Goal: Task Accomplishment & Management: Manage account settings

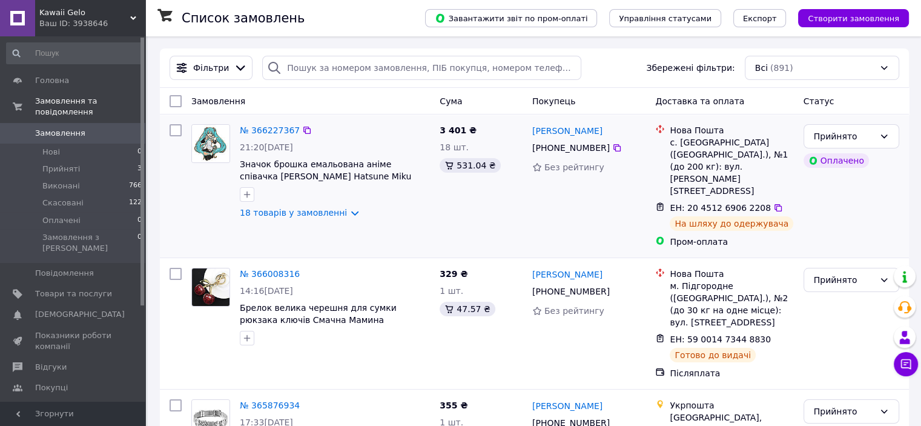
click at [211, 146] on img at bounding box center [211, 144] width 38 height 38
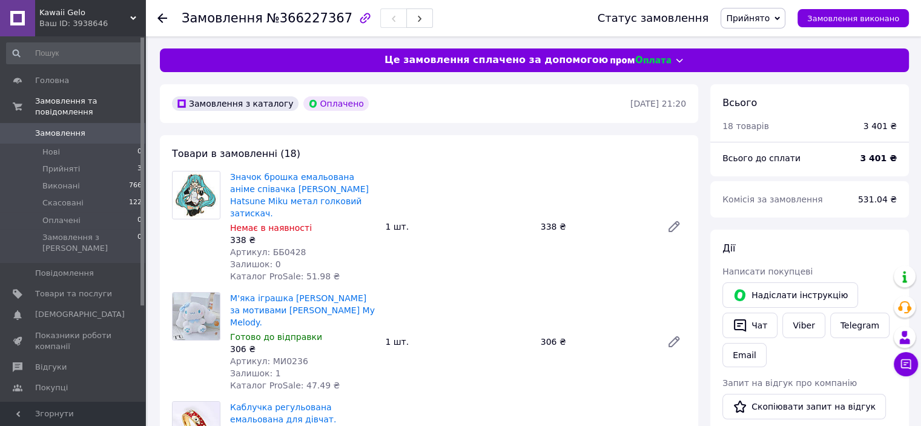
click at [51, 128] on span "Замовлення" at bounding box center [60, 133] width 50 height 11
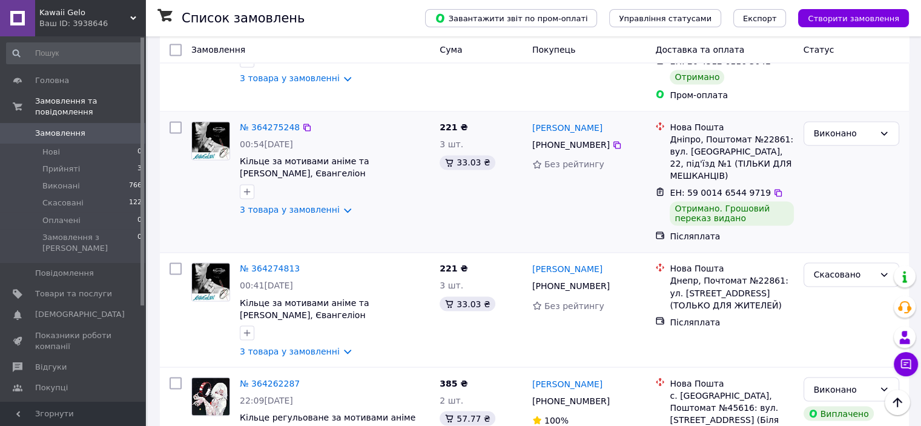
scroll to position [2030, 0]
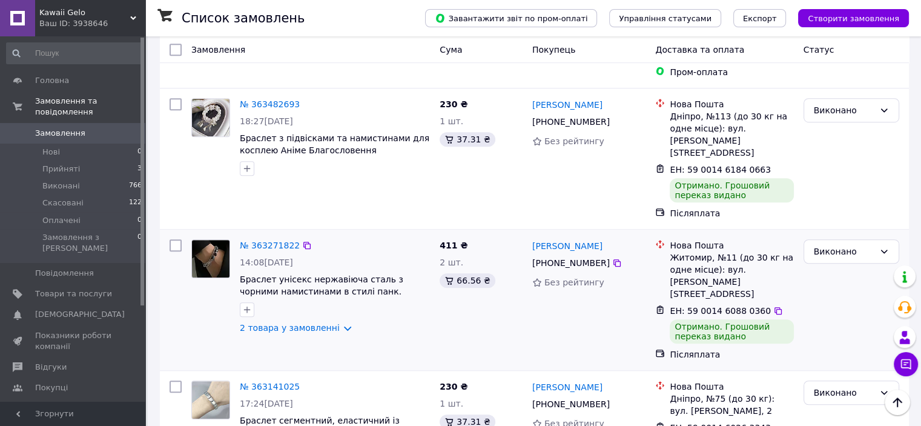
scroll to position [908, 0]
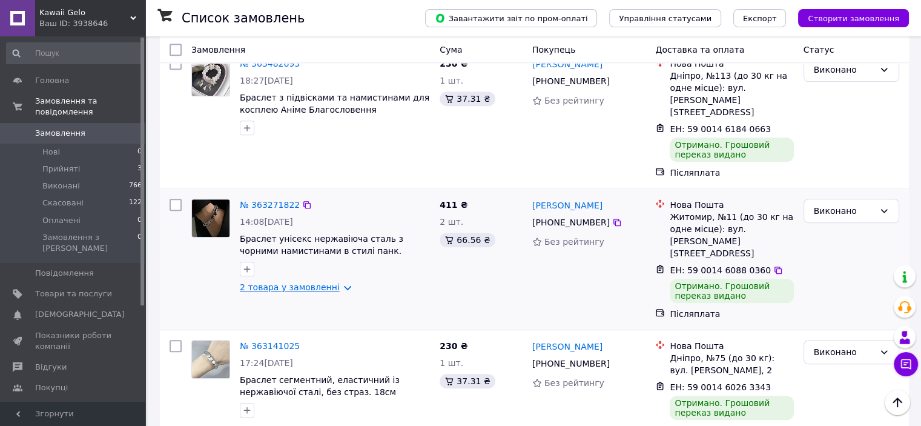
click at [333, 282] on link "2 товара у замовленні" at bounding box center [290, 287] width 100 height 10
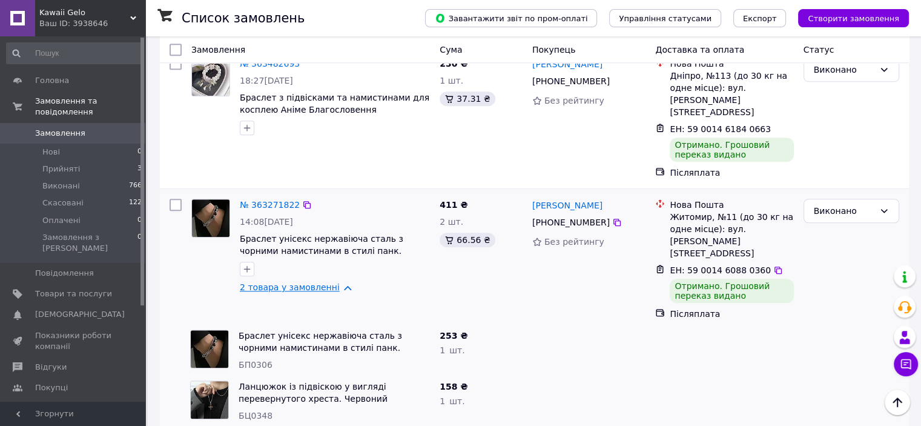
click at [332, 282] on link "2 товара у замовленні" at bounding box center [290, 287] width 100 height 10
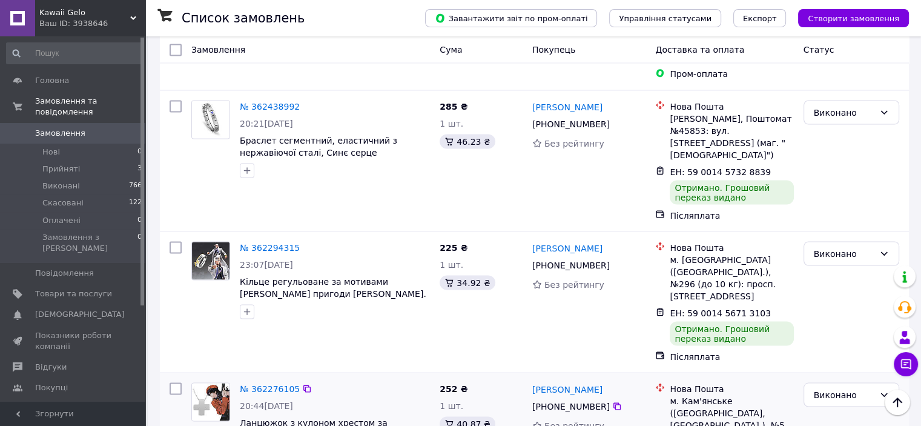
scroll to position [2209, 0]
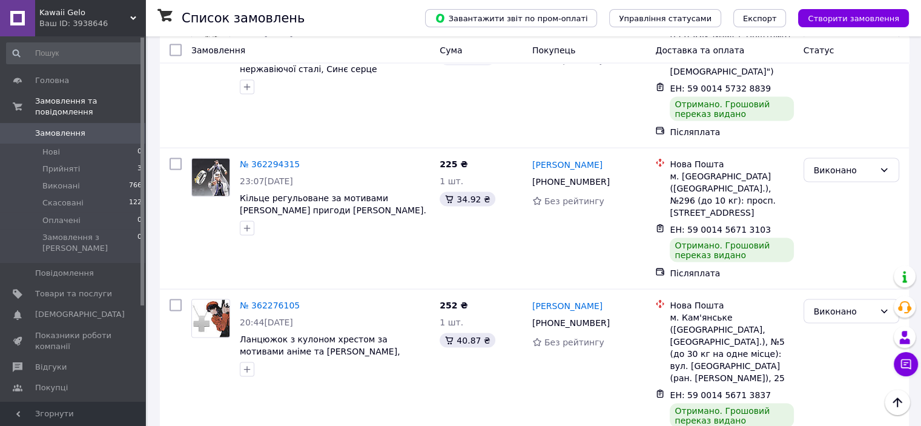
scroll to position [2308, 0]
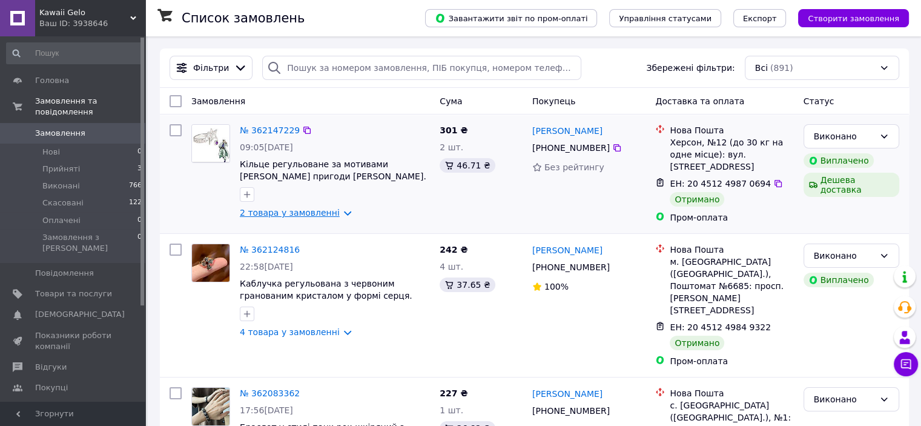
click at [333, 213] on link "2 товара у замовленні" at bounding box center [290, 213] width 100 height 10
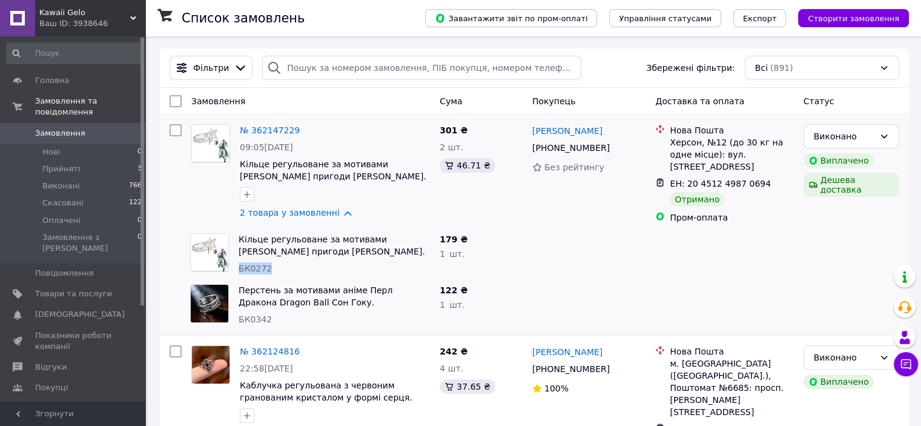
drag, startPoint x: 240, startPoint y: 265, endPoint x: 266, endPoint y: 260, distance: 27.0
click at [266, 262] on div "БК0272" at bounding box center [334, 268] width 191 height 12
click at [516, 258] on div "179 ₴ 1   шт." at bounding box center [481, 253] width 93 height 51
